Goal: Task Accomplishment & Management: Use online tool/utility

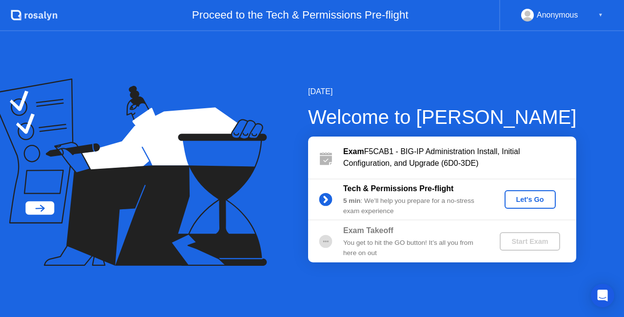
click at [526, 201] on div "Let's Go" at bounding box center [529, 199] width 43 height 8
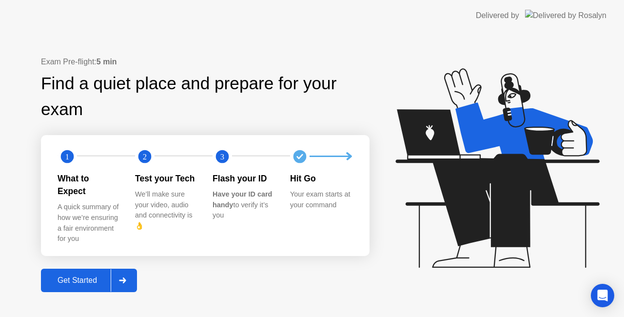
click at [74, 276] on div "Get Started" at bounding box center [77, 280] width 67 height 9
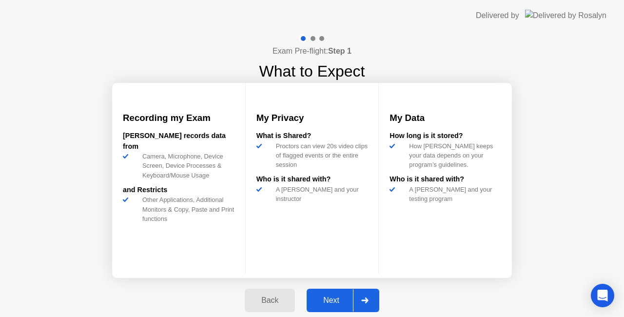
click at [339, 303] on div "Next" at bounding box center [330, 300] width 43 height 9
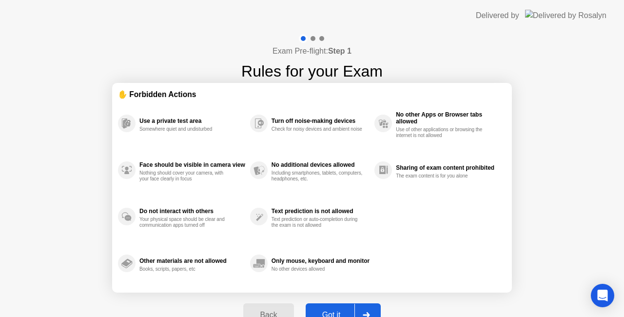
click at [334, 307] on button "Got it" at bounding box center [342, 314] width 75 height 23
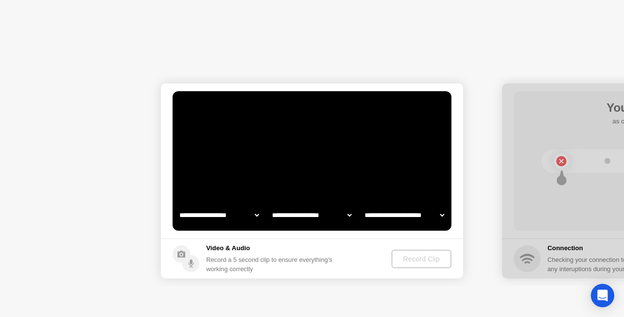
select select "**********"
select select "*******"
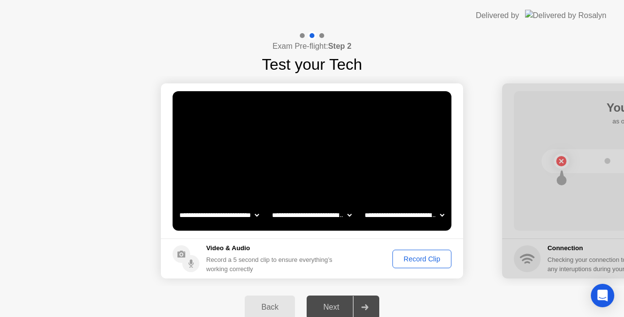
click at [331, 306] on div "Next" at bounding box center [330, 307] width 43 height 9
click at [413, 263] on div "Record Clip" at bounding box center [422, 259] width 52 height 8
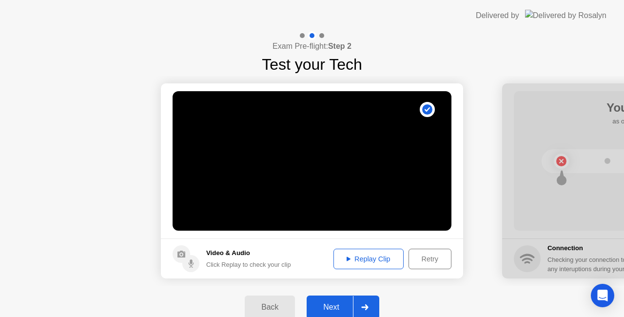
click at [333, 307] on div "Next" at bounding box center [330, 307] width 43 height 9
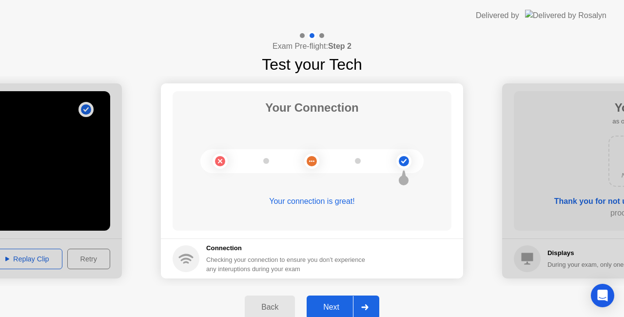
click at [333, 307] on div "Next" at bounding box center [330, 307] width 43 height 9
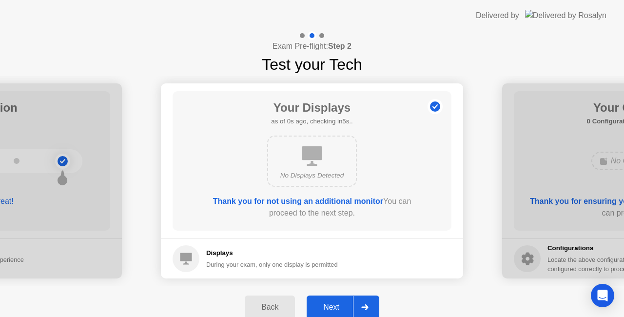
click at [333, 307] on div "Next" at bounding box center [330, 307] width 43 height 9
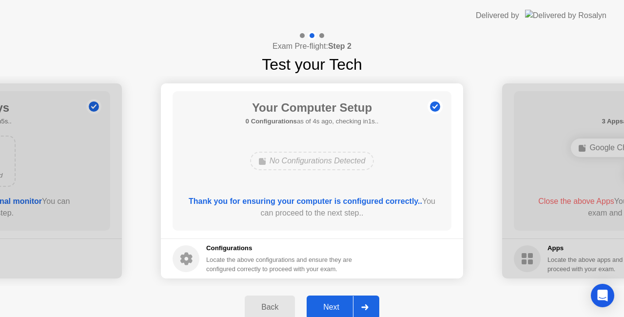
click at [333, 307] on div "Next" at bounding box center [330, 307] width 43 height 9
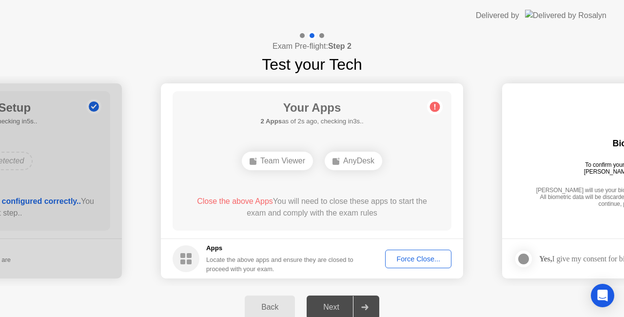
click at [414, 261] on div "Force Close..." at bounding box center [417, 259] width 59 height 8
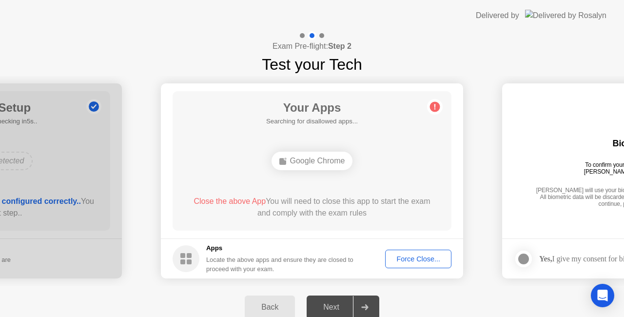
click at [403, 255] on div "Force Close..." at bounding box center [417, 259] width 59 height 8
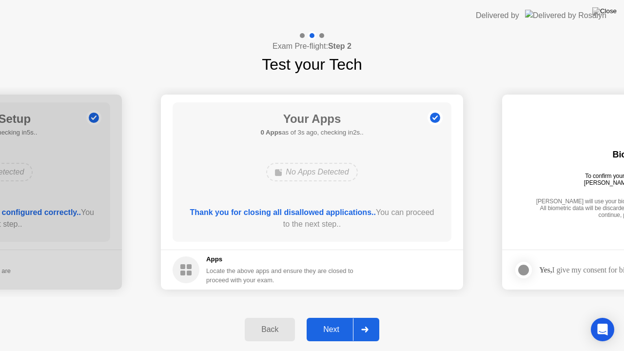
click at [336, 316] on div "Next" at bounding box center [330, 329] width 43 height 9
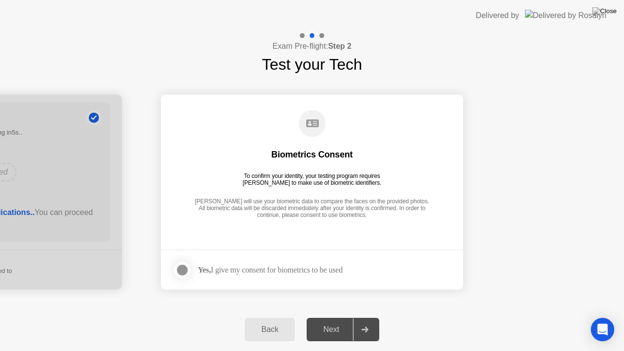
click at [181, 267] on div at bounding box center [182, 270] width 12 height 12
click at [334, 316] on div "Next" at bounding box center [330, 329] width 43 height 9
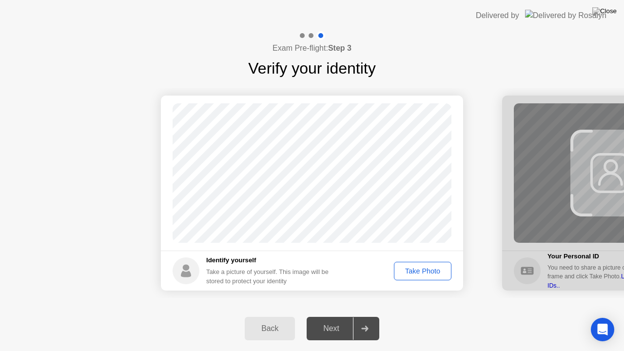
click at [342, 316] on div "Next" at bounding box center [330, 328] width 43 height 9
click at [431, 269] on div "Take Photo" at bounding box center [422, 271] width 51 height 8
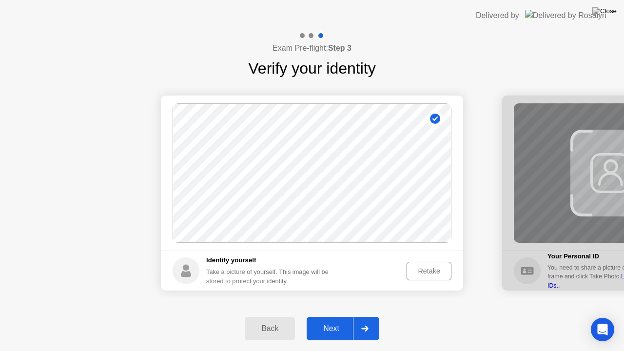
click at [323, 316] on div "Next" at bounding box center [330, 328] width 43 height 9
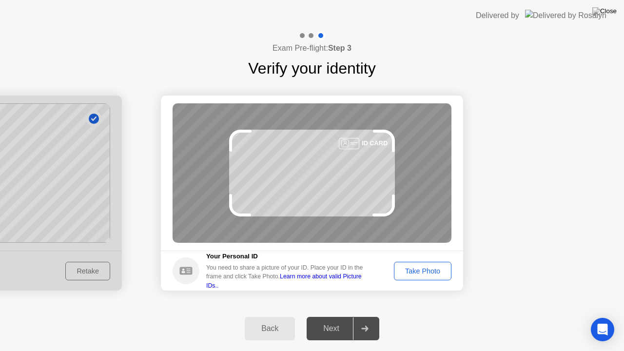
click at [412, 271] on div "Take Photo" at bounding box center [422, 271] width 51 height 8
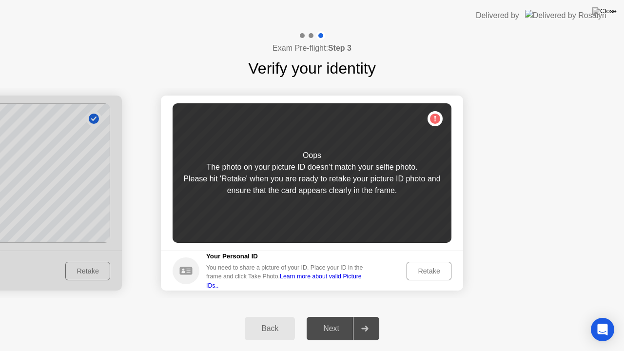
click at [432, 264] on button "Retake" at bounding box center [428, 271] width 45 height 19
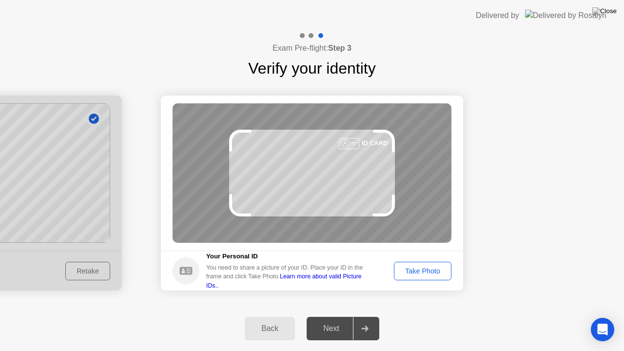
click at [424, 263] on button "Take Photo" at bounding box center [422, 271] width 57 height 19
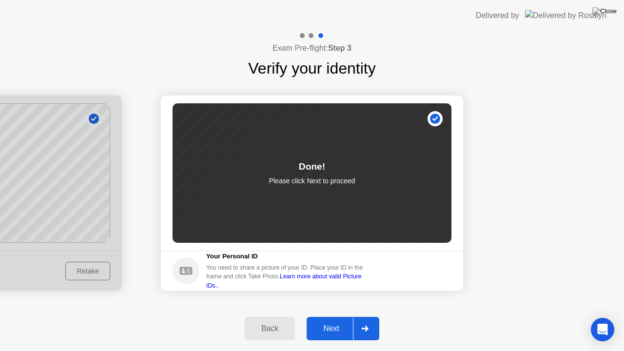
click at [334, 316] on div "Next" at bounding box center [330, 328] width 43 height 9
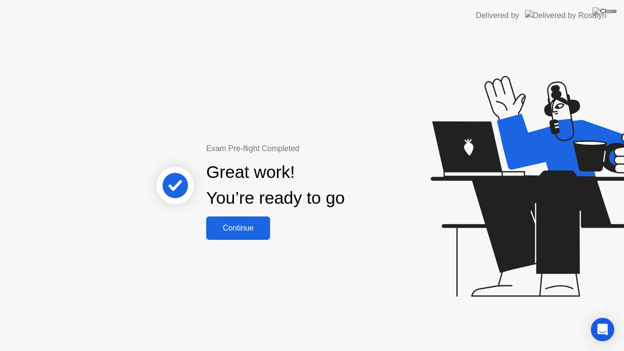
click at [252, 224] on div "Continue" at bounding box center [238, 228] width 58 height 9
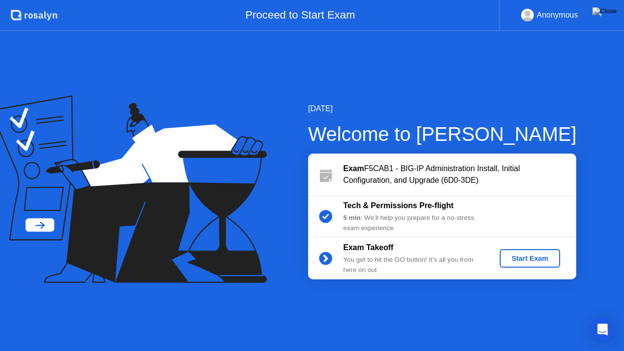
click at [536, 255] on div "Start Exam" at bounding box center [529, 258] width 52 height 8
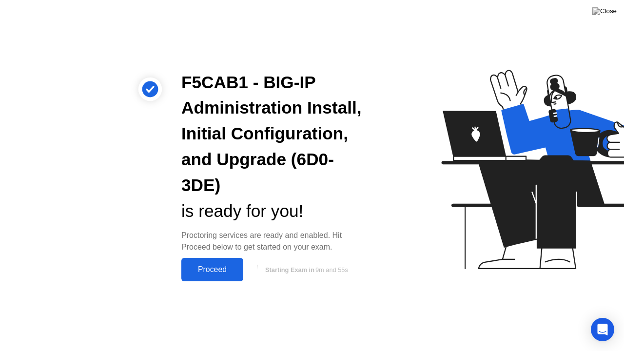
click at [213, 267] on div "Proceed" at bounding box center [212, 269] width 56 height 9
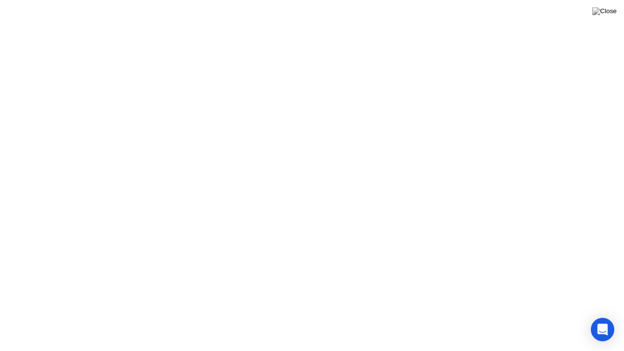
click icon
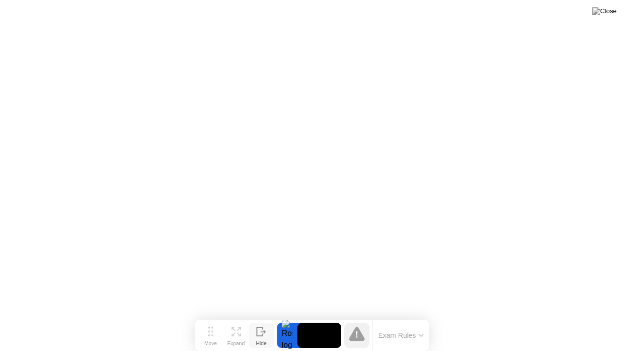
click at [261, 316] on icon at bounding box center [261, 331] width 10 height 9
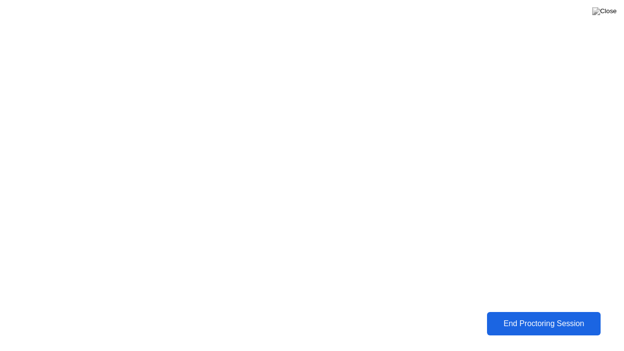
click at [511, 316] on div "End Proctoring Session" at bounding box center [544, 323] width 108 height 9
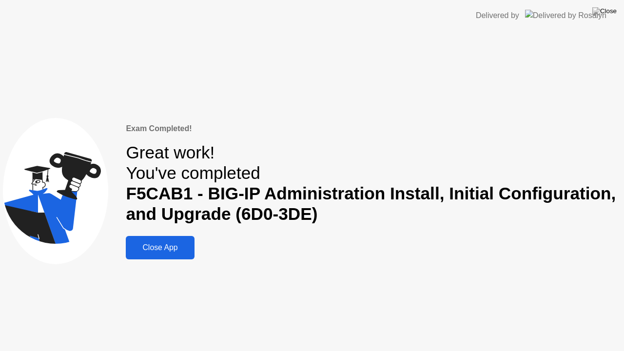
click at [511, 316] on div "Exam Completed! Great work! You've completed F5CAB1 - BIG-IP Administration Ins…" at bounding box center [312, 191] width 624 height 320
click at [178, 251] on div "Close App" at bounding box center [160, 247] width 62 height 9
